Goal: Navigation & Orientation: Find specific page/section

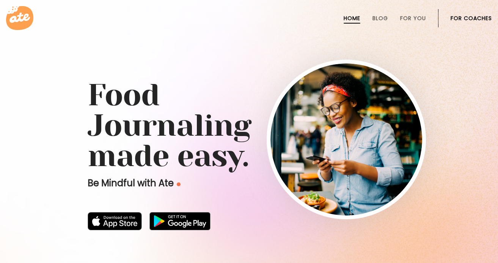
click at [457, 22] on li "For Coaches" at bounding box center [471, 18] width 41 height 18
click at [466, 15] on link "For Coaches" at bounding box center [471, 18] width 41 height 6
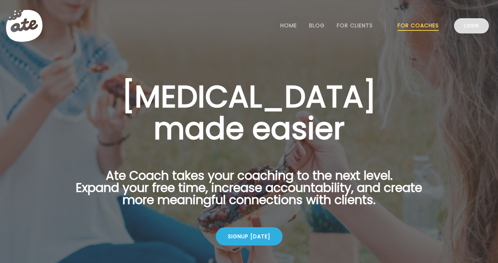
click at [471, 29] on link "Login" at bounding box center [471, 25] width 35 height 15
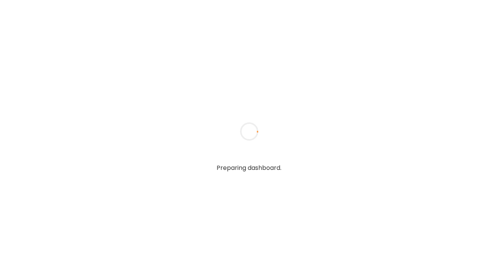
type textarea "**********"
type input "*****"
type input "**********"
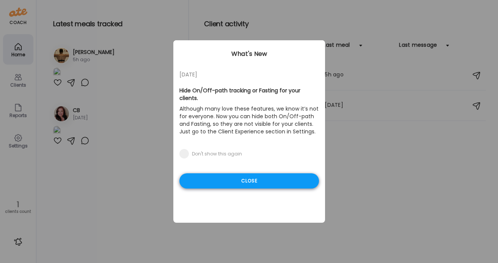
type input "**********"
click at [232, 173] on div "Close" at bounding box center [249, 180] width 140 height 15
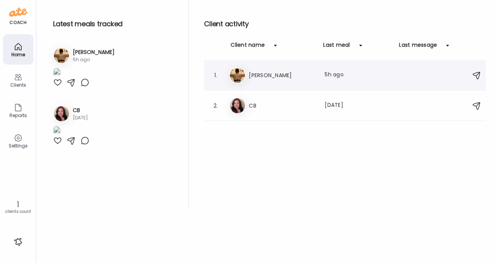
click at [258, 76] on h3 "[PERSON_NAME]" at bounding box center [282, 75] width 67 height 9
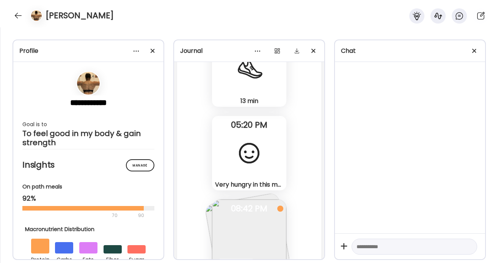
scroll to position [17265, 0]
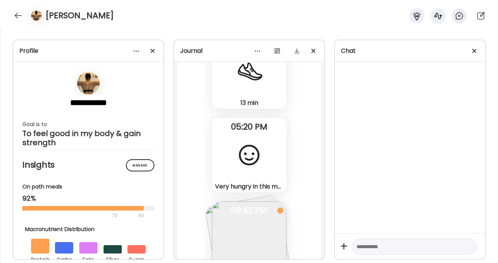
click at [269, 132] on div "Very hungry in this moment. Wondering just about how my body has been adjusting…" at bounding box center [249, 155] width 74 height 74
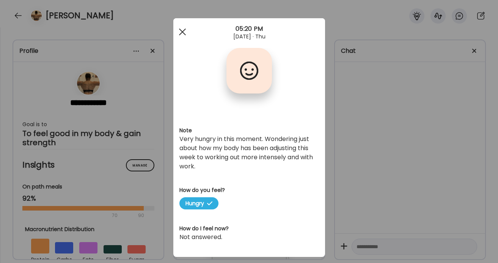
click at [184, 35] on div at bounding box center [182, 31] width 15 height 15
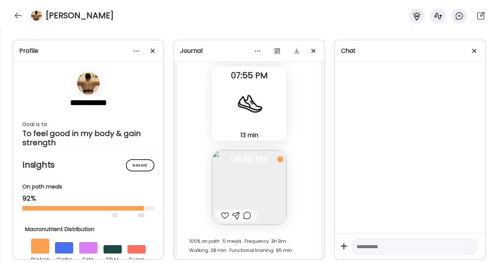
scroll to position [16738, 0]
click at [474, 54] on div at bounding box center [474, 50] width 15 height 15
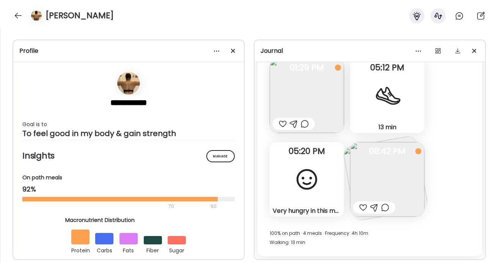
scroll to position [10291, 0]
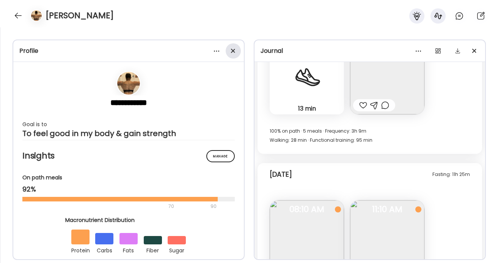
click at [235, 51] on div at bounding box center [233, 50] width 15 height 15
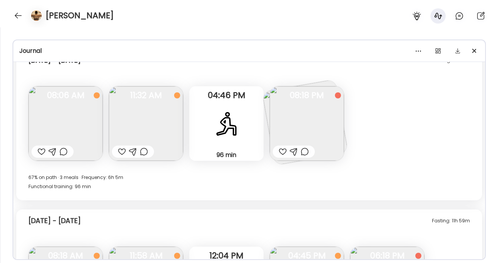
scroll to position [5135, 0]
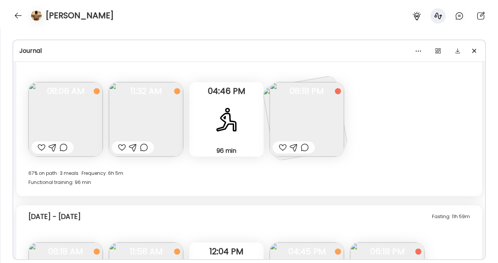
click at [298, 131] on img at bounding box center [307, 119] width 74 height 74
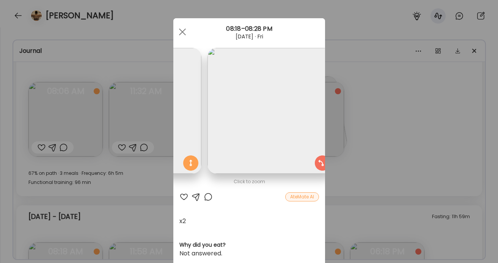
scroll to position [0, 124]
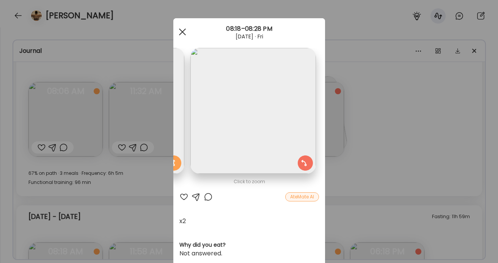
click at [184, 33] on div at bounding box center [182, 31] width 15 height 15
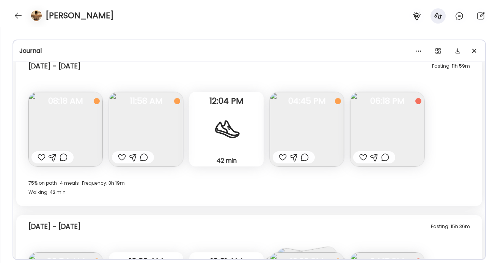
scroll to position [5288, 0]
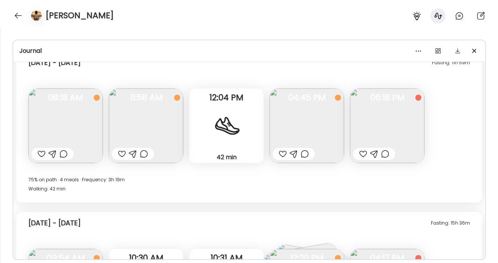
click at [164, 129] on img at bounding box center [146, 125] width 74 height 74
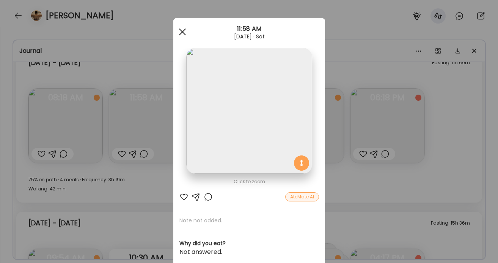
click at [185, 30] on div at bounding box center [182, 31] width 15 height 15
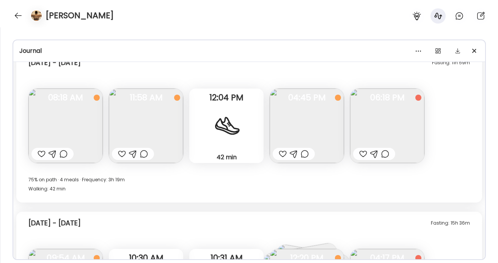
click at [377, 118] on img at bounding box center [387, 125] width 74 height 74
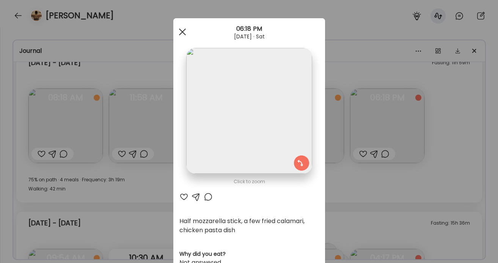
click at [181, 33] on div at bounding box center [182, 31] width 15 height 15
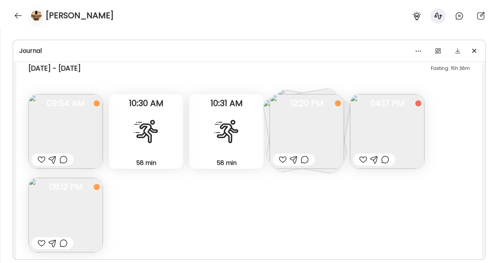
scroll to position [5443, 0]
click at [66, 125] on img at bounding box center [65, 130] width 74 height 74
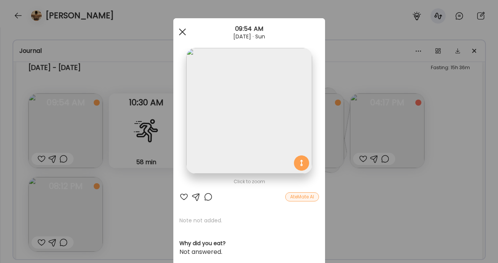
click at [181, 35] on div at bounding box center [182, 31] width 15 height 15
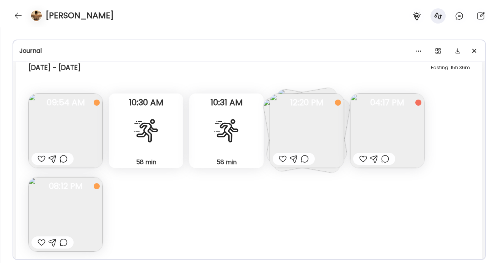
click at [299, 140] on img at bounding box center [307, 130] width 74 height 74
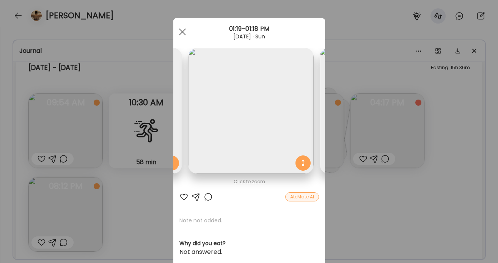
scroll to position [0, 129]
click at [181, 31] on span at bounding box center [182, 31] width 7 height 7
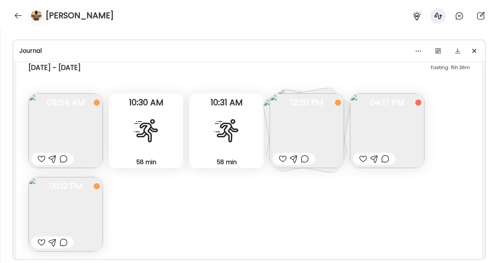
click at [389, 135] on img at bounding box center [387, 130] width 74 height 74
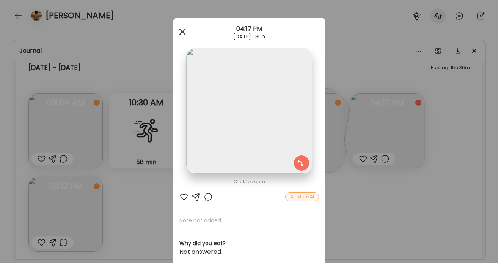
click at [181, 35] on div at bounding box center [182, 31] width 15 height 15
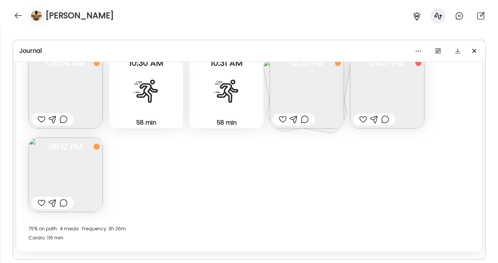
scroll to position [5487, 0]
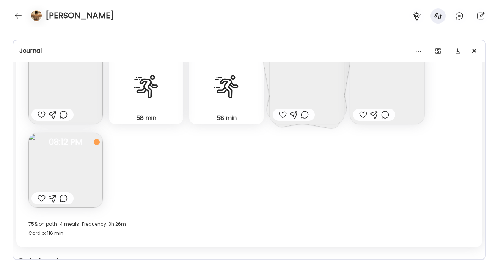
click at [77, 170] on img at bounding box center [65, 170] width 74 height 74
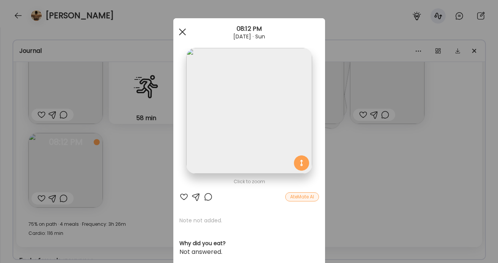
click at [183, 30] on span at bounding box center [182, 31] width 7 height 7
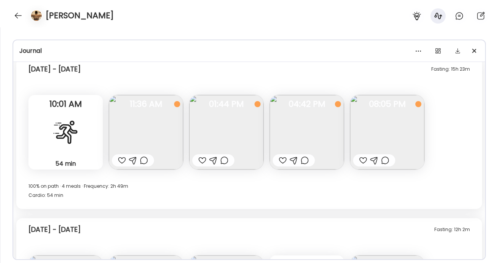
scroll to position [5746, 0]
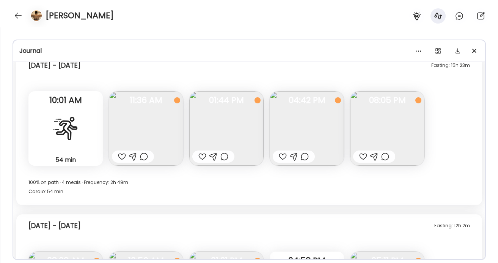
click at [161, 126] on img at bounding box center [146, 128] width 74 height 74
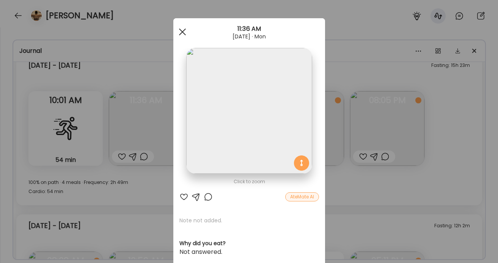
click at [184, 28] on span at bounding box center [182, 31] width 7 height 7
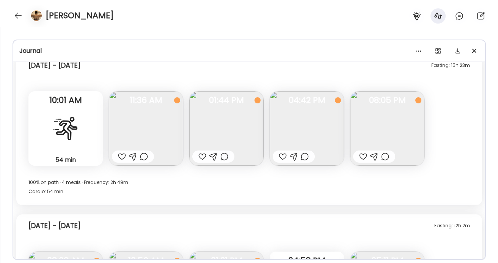
click at [303, 127] on img at bounding box center [307, 128] width 74 height 74
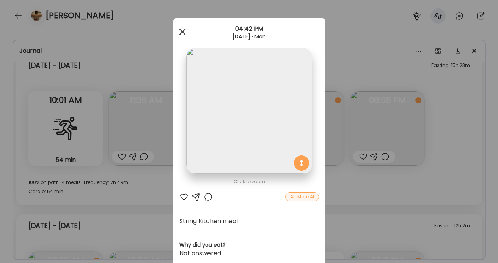
click at [181, 32] on span at bounding box center [182, 31] width 7 height 7
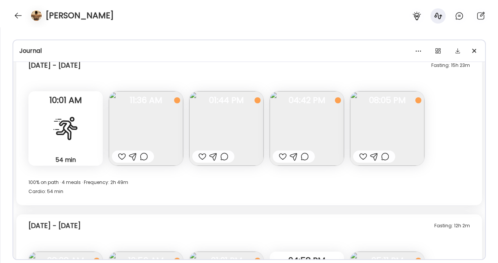
click at [394, 138] on img at bounding box center [387, 128] width 74 height 74
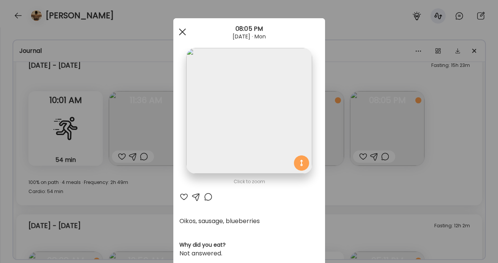
click at [178, 30] on div at bounding box center [182, 31] width 15 height 15
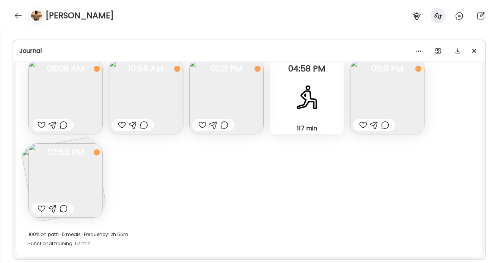
scroll to position [5923, 0]
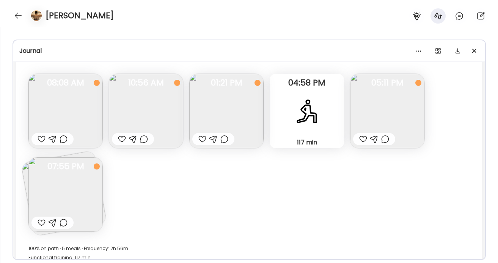
click at [94, 198] on img at bounding box center [65, 194] width 74 height 74
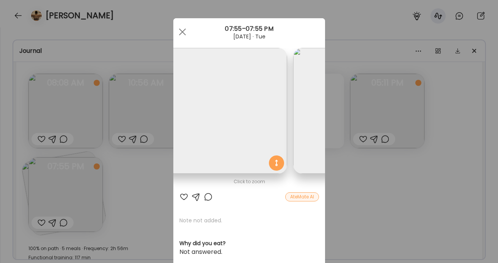
scroll to position [0, 0]
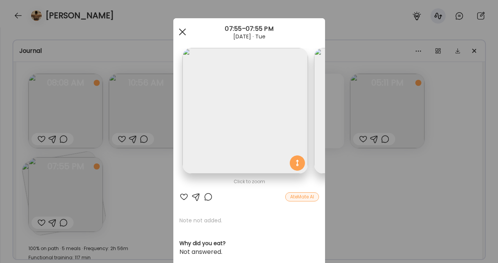
click at [181, 34] on div at bounding box center [182, 31] width 15 height 15
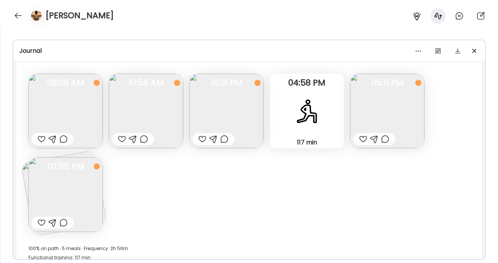
click at [204, 126] on img at bounding box center [226, 111] width 74 height 74
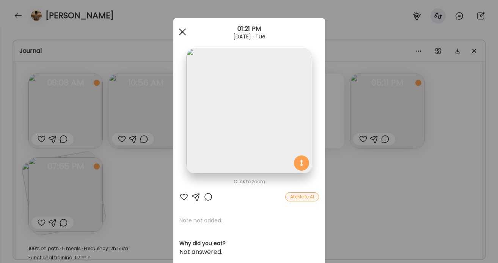
click at [184, 33] on div at bounding box center [182, 31] width 15 height 15
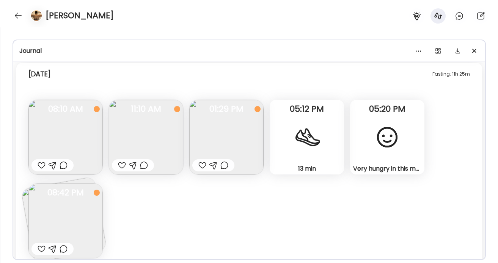
scroll to position [6385, 0]
click at [380, 154] on div "Very hungry in this moment. Wondering just about how my body has been adjusting…" at bounding box center [387, 136] width 74 height 74
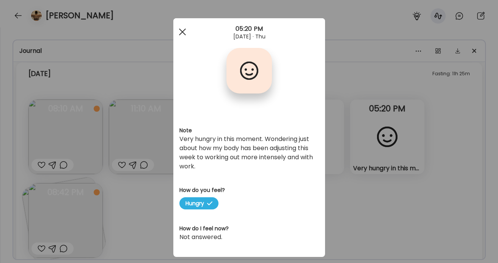
click at [186, 35] on div at bounding box center [182, 31] width 15 height 15
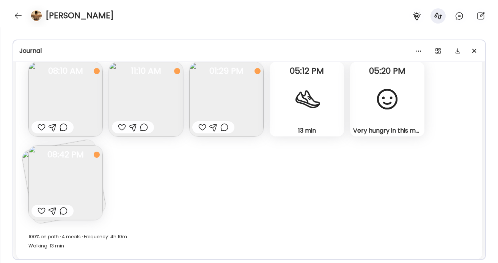
scroll to position [6426, 0]
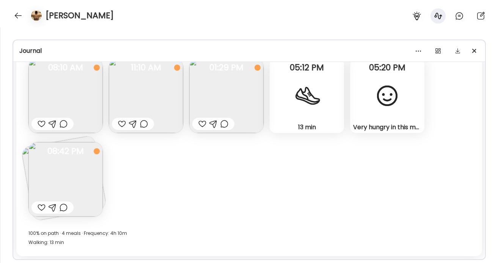
click at [87, 175] on img at bounding box center [65, 179] width 74 height 74
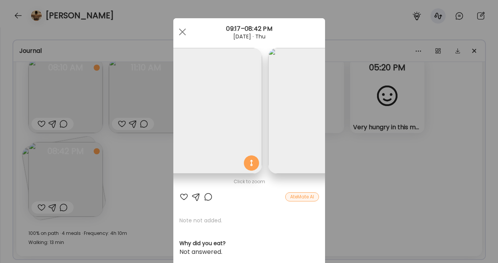
scroll to position [0, 0]
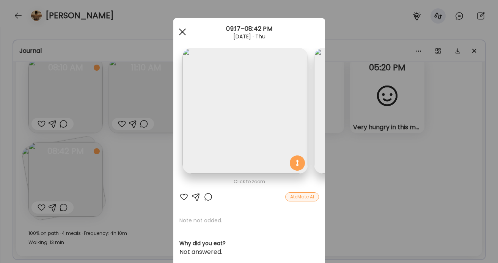
click at [183, 33] on div at bounding box center [182, 31] width 15 height 15
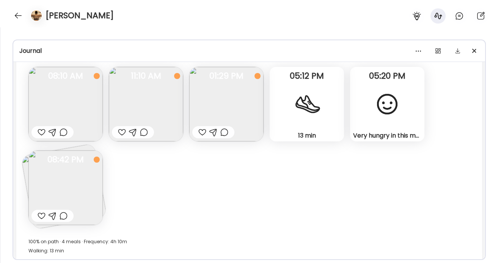
scroll to position [6426, 0]
